Goal: Information Seeking & Learning: Learn about a topic

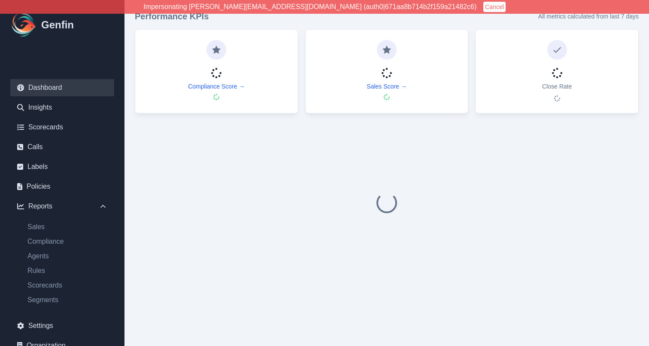
click at [483, 6] on button "Cancel" at bounding box center [494, 7] width 22 height 10
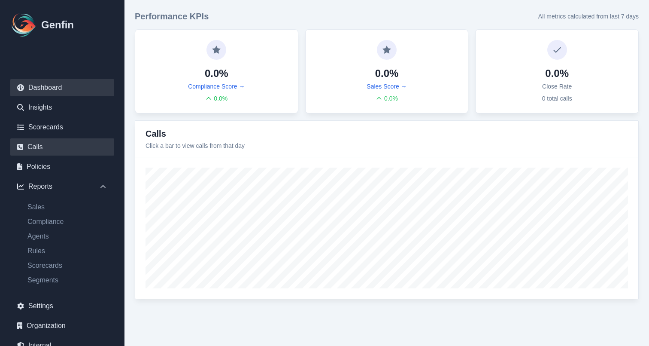
click at [51, 149] on link "Calls" at bounding box center [62, 146] width 104 height 17
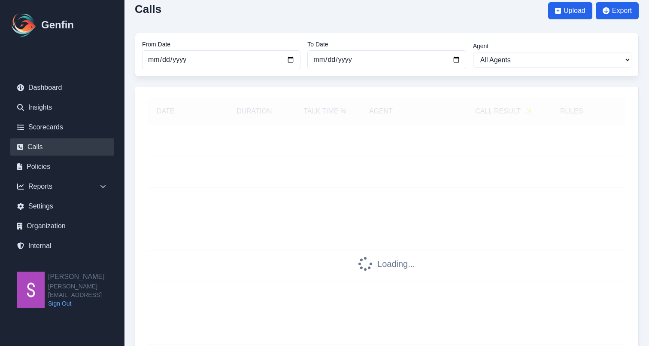
scroll to position [24, 0]
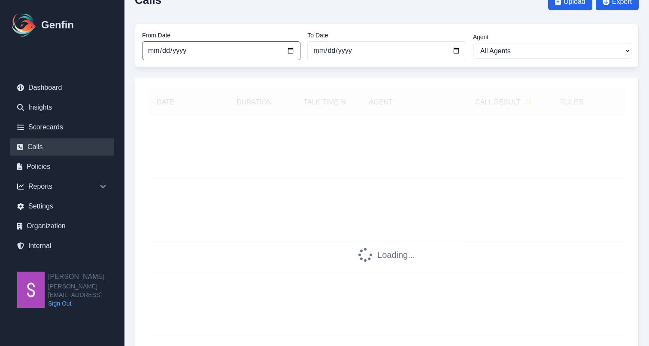
click at [291, 50] on input "2025-08-01" at bounding box center [221, 50] width 158 height 19
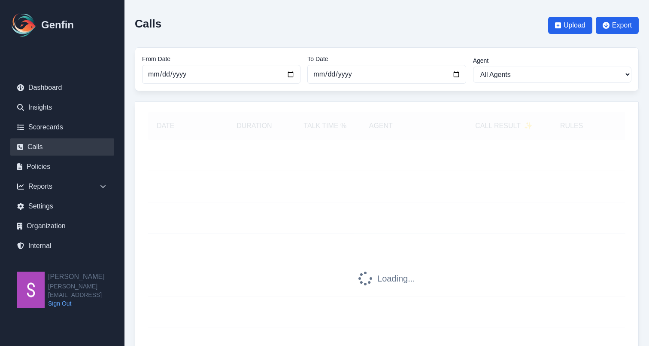
type input "2025-06-01"
click at [128, 108] on div "Calls Upload Export From Date 2025-06-01 To Date 2025-09-15 Agent All Agents Al…" at bounding box center [386, 232] width 524 height 465
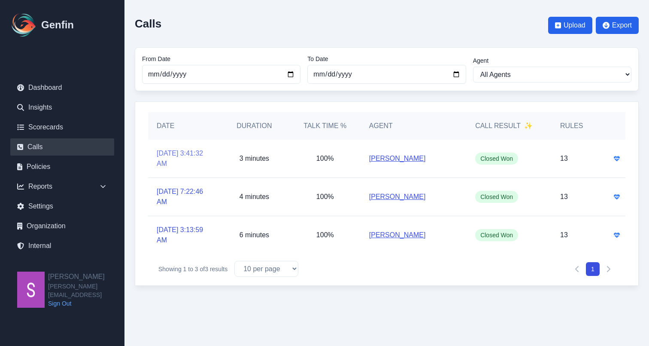
click at [185, 151] on link "8/5/2025, 3:41:32 AM" at bounding box center [184, 158] width 54 height 21
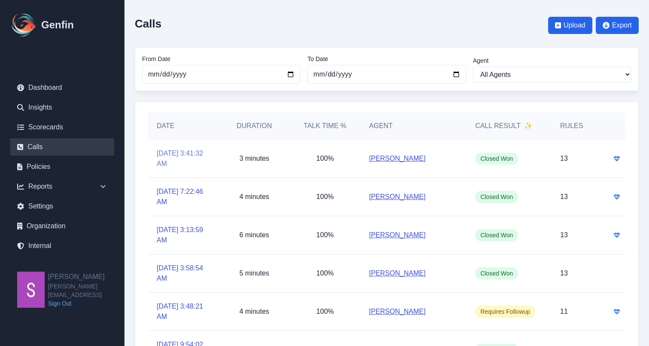
click at [170, 155] on link "8/5/2025, 3:41:32 AM" at bounding box center [184, 158] width 54 height 21
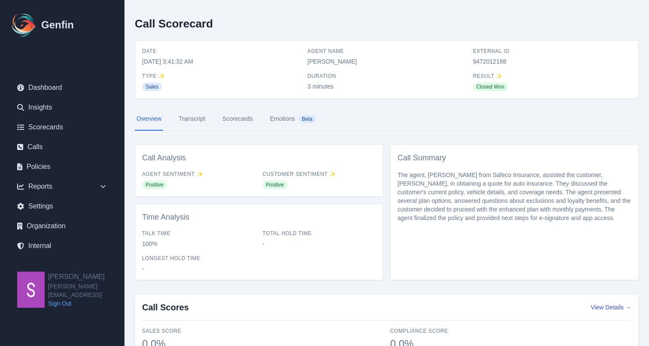
click at [198, 121] on link "Transcript" at bounding box center [192, 118] width 30 height 23
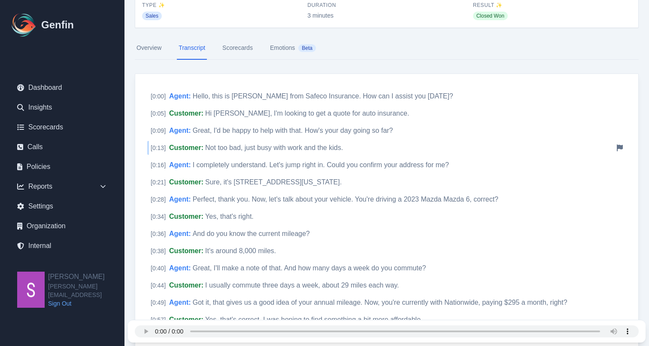
scroll to position [73, 0]
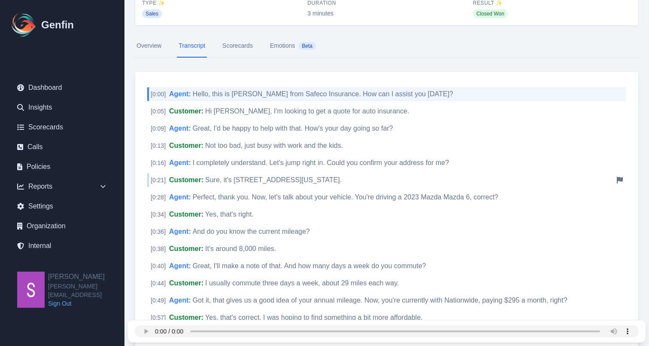
click at [246, 180] on span "Sure, it's 9164 Main Avenue, Springfield, Pennsylvania, 87844." at bounding box center [273, 179] width 136 height 7
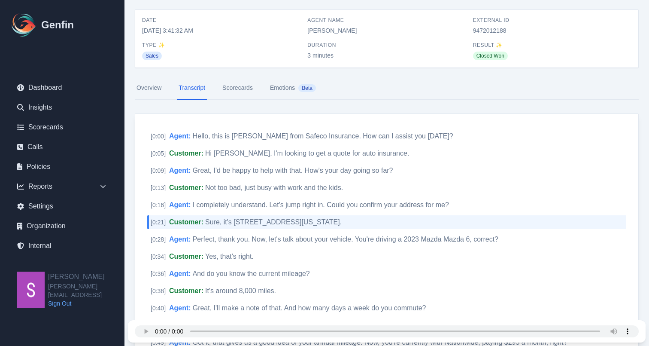
scroll to position [28, 0]
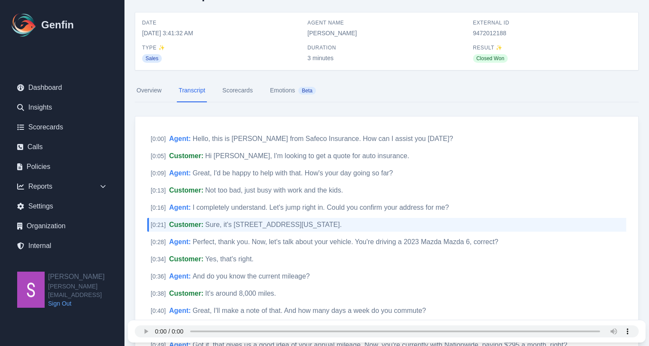
click at [240, 93] on link "Scorecards" at bounding box center [238, 90] width 34 height 23
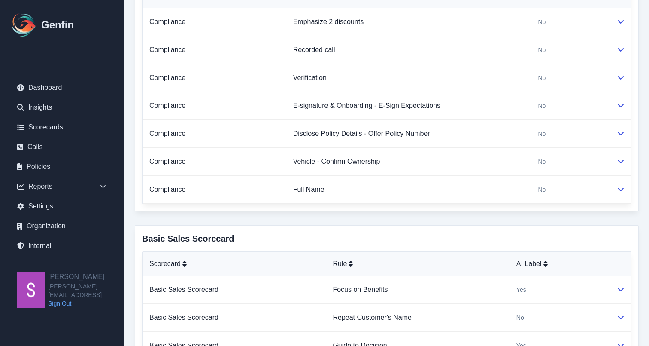
scroll to position [440, 0]
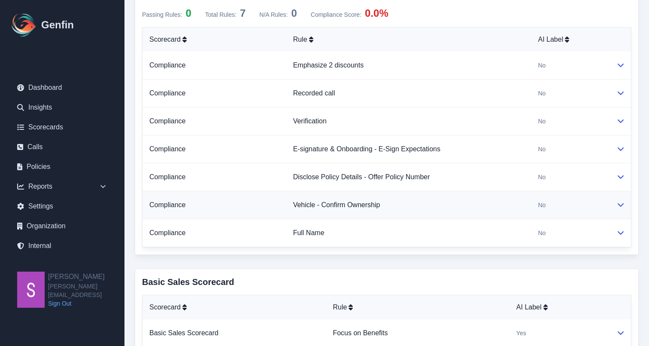
click at [621, 206] on icon at bounding box center [621, 204] width 6 height 3
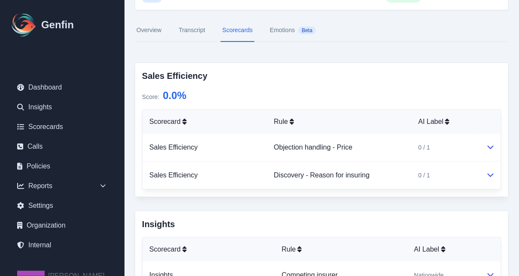
scroll to position [80, 0]
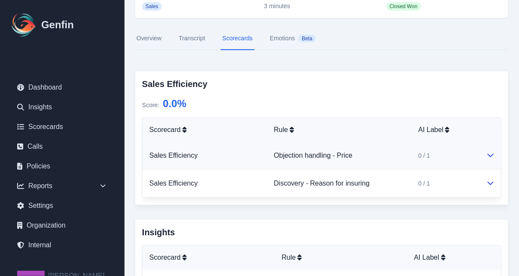
click at [491, 157] on icon at bounding box center [491, 155] width 6 height 3
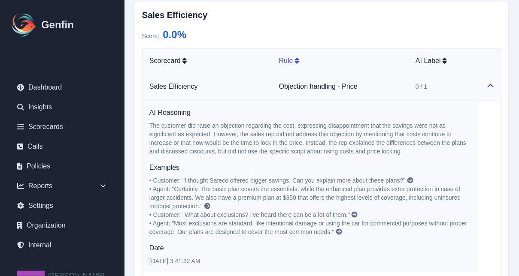
scroll to position [145, 0]
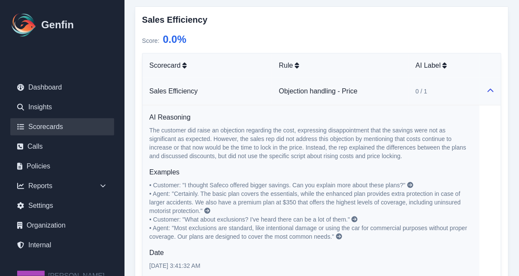
click at [52, 125] on link "Scorecards" at bounding box center [62, 126] width 104 height 17
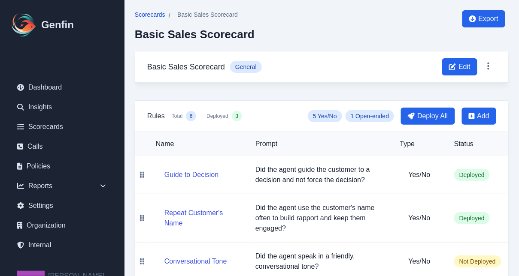
click at [155, 15] on span "Scorecards" at bounding box center [150, 14] width 30 height 9
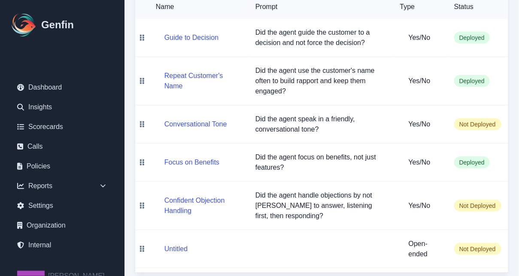
scroll to position [143, 0]
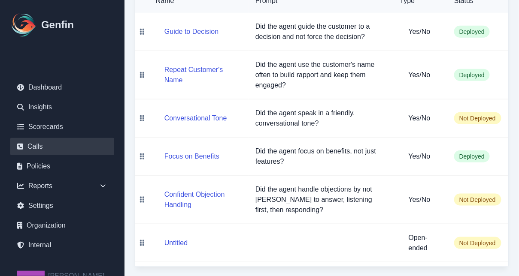
click at [50, 147] on link "Calls" at bounding box center [62, 146] width 104 height 17
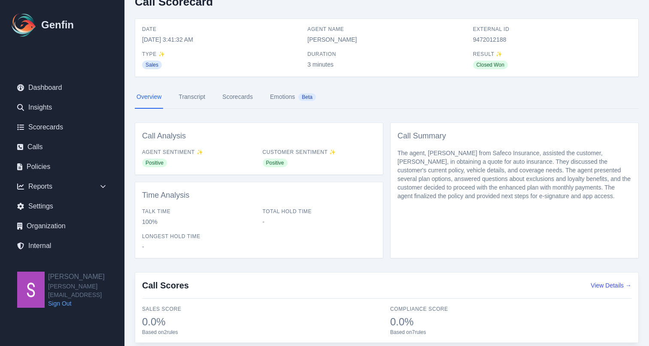
scroll to position [24, 0]
click at [189, 95] on link "Transcript" at bounding box center [192, 95] width 30 height 23
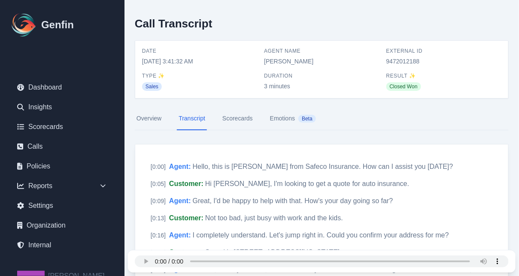
click at [232, 121] on link "Scorecards" at bounding box center [238, 118] width 34 height 23
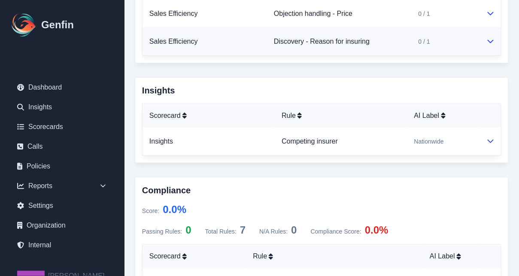
scroll to position [227, 0]
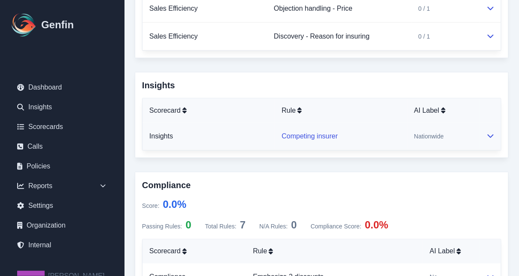
click at [309, 133] on link "Competing insurer" at bounding box center [310, 136] width 56 height 7
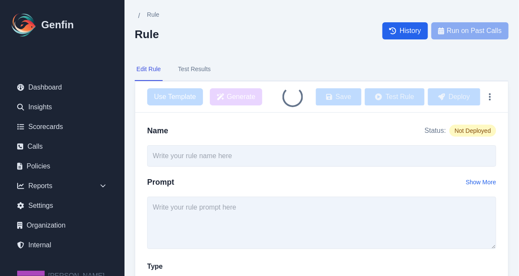
type input "Competing insurer"
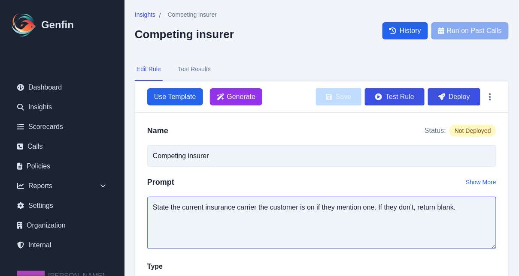
click at [252, 212] on textarea "State the current insurance carrier the customer is on if they mention one. If …" at bounding box center [321, 223] width 349 height 52
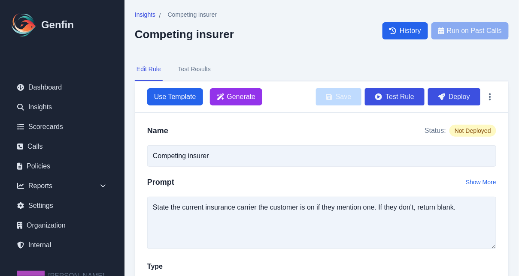
click at [185, 75] on button "Test Results" at bounding box center [194, 69] width 36 height 23
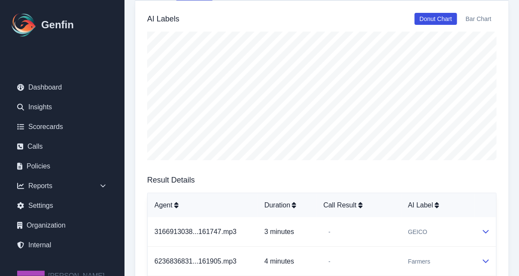
scroll to position [84, 0]
